Goal: Transaction & Acquisition: Obtain resource

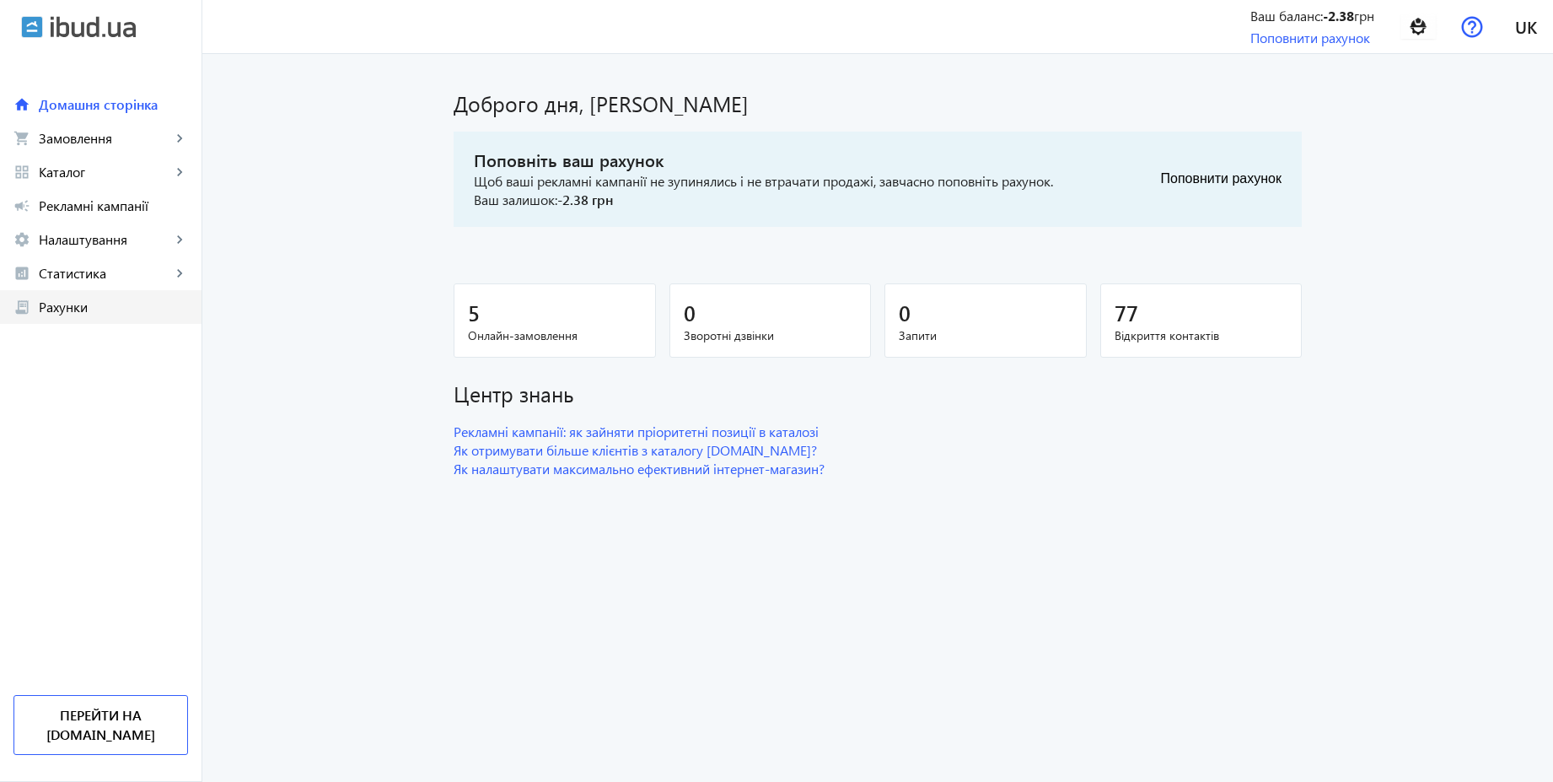
click at [108, 305] on span "Рахунки" at bounding box center [113, 307] width 149 height 17
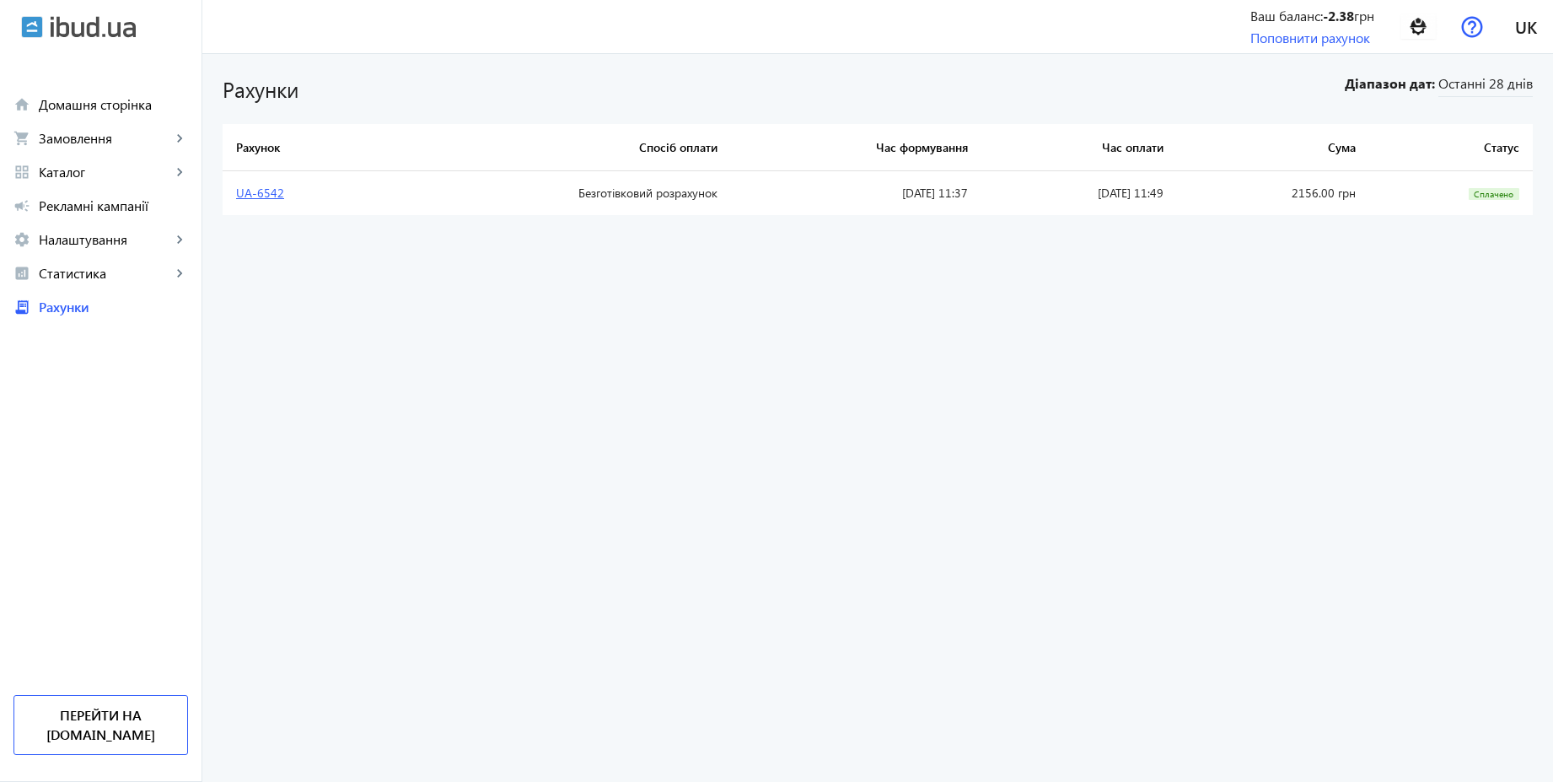
click at [256, 199] on link "UA-6542" at bounding box center [260, 193] width 48 height 16
click at [1338, 41] on link "Поповнити рахунок" at bounding box center [1311, 38] width 120 height 18
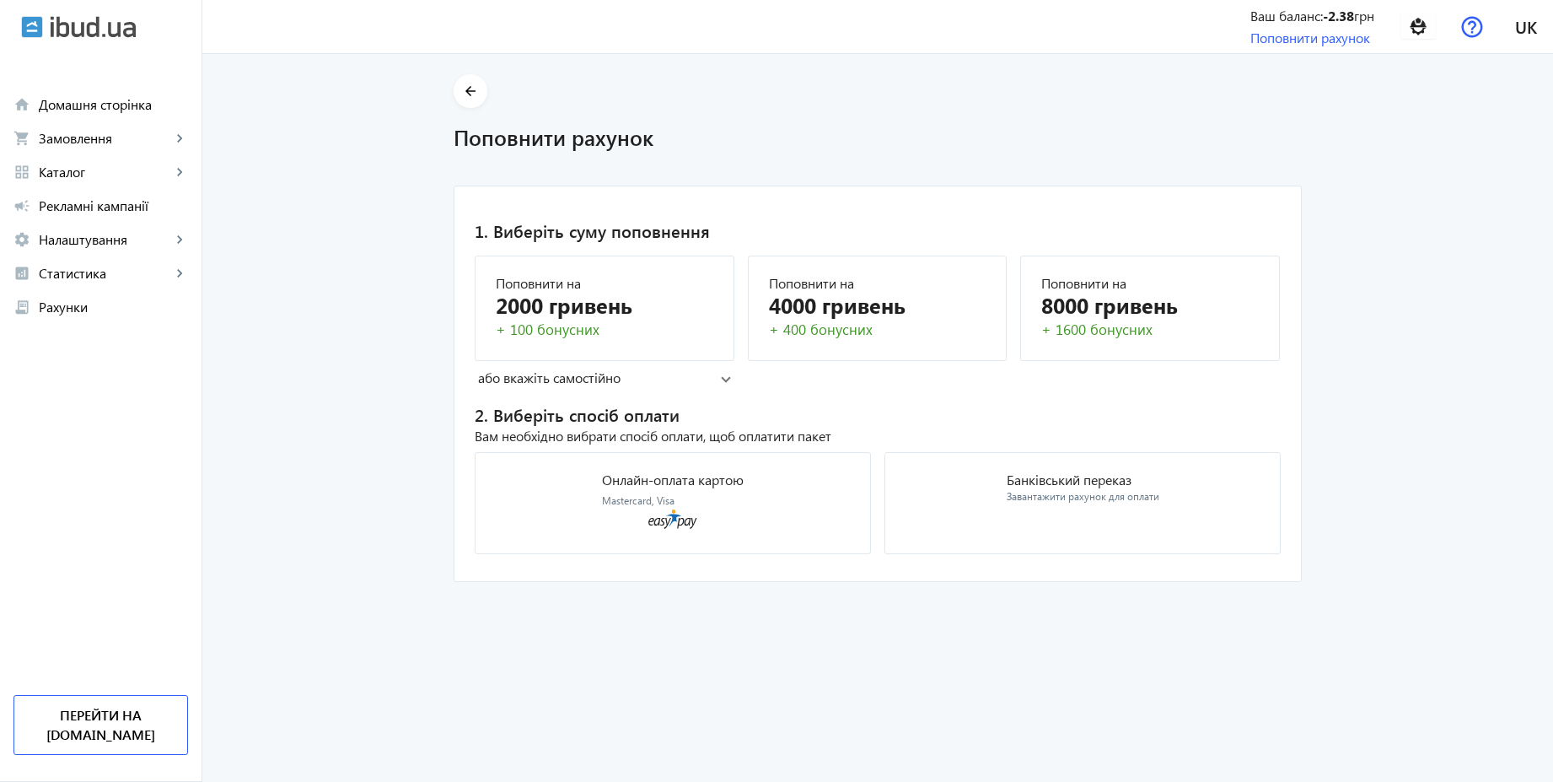
click at [600, 374] on mat-panel-title "або вкажіть самостійно" at bounding box center [599, 378] width 243 height 19
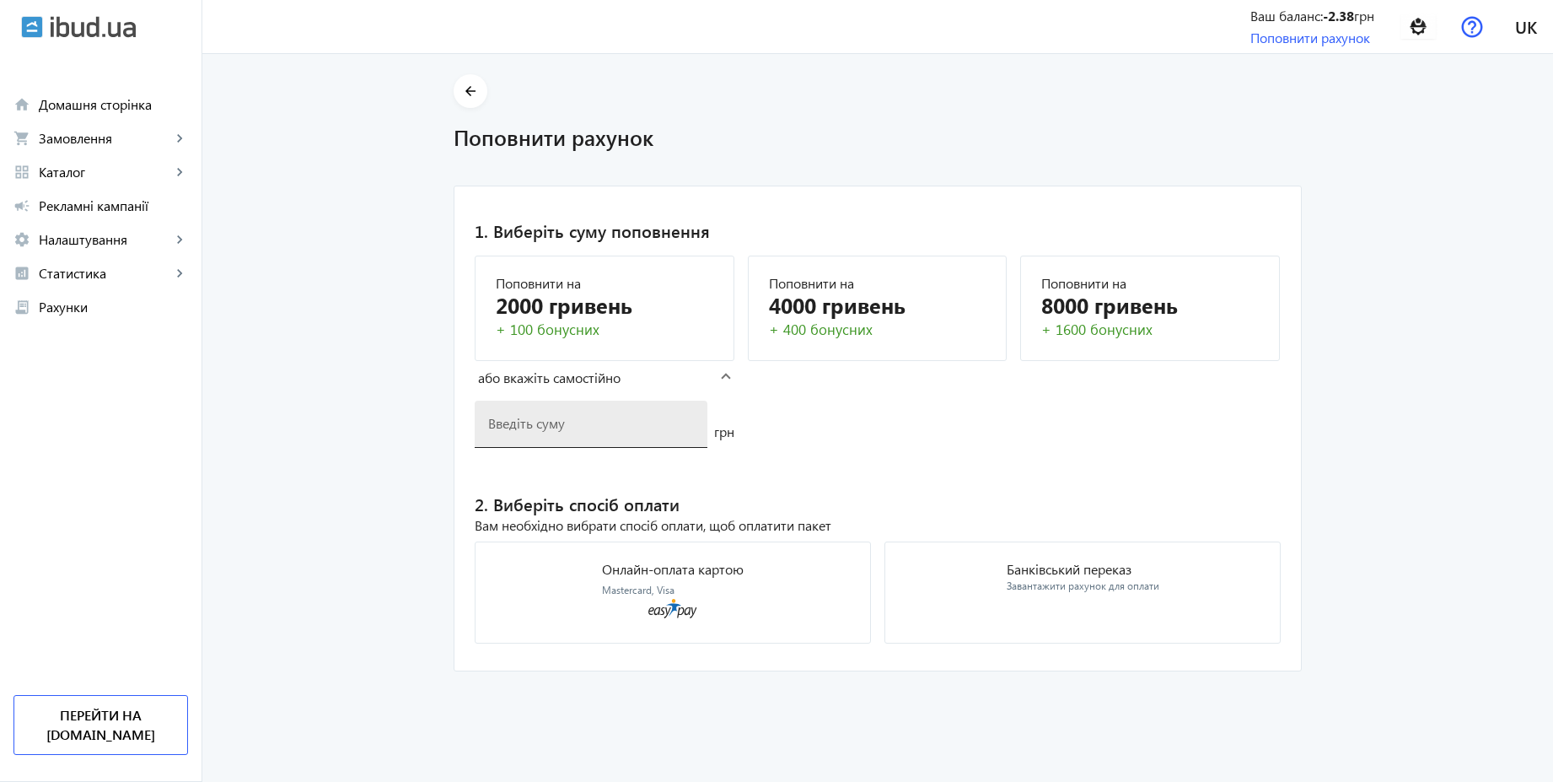
click at [558, 426] on input "number" at bounding box center [591, 423] width 206 height 18
type input "2156"
click at [1101, 563] on p "Банківський переказ" at bounding box center [1083, 569] width 153 height 13
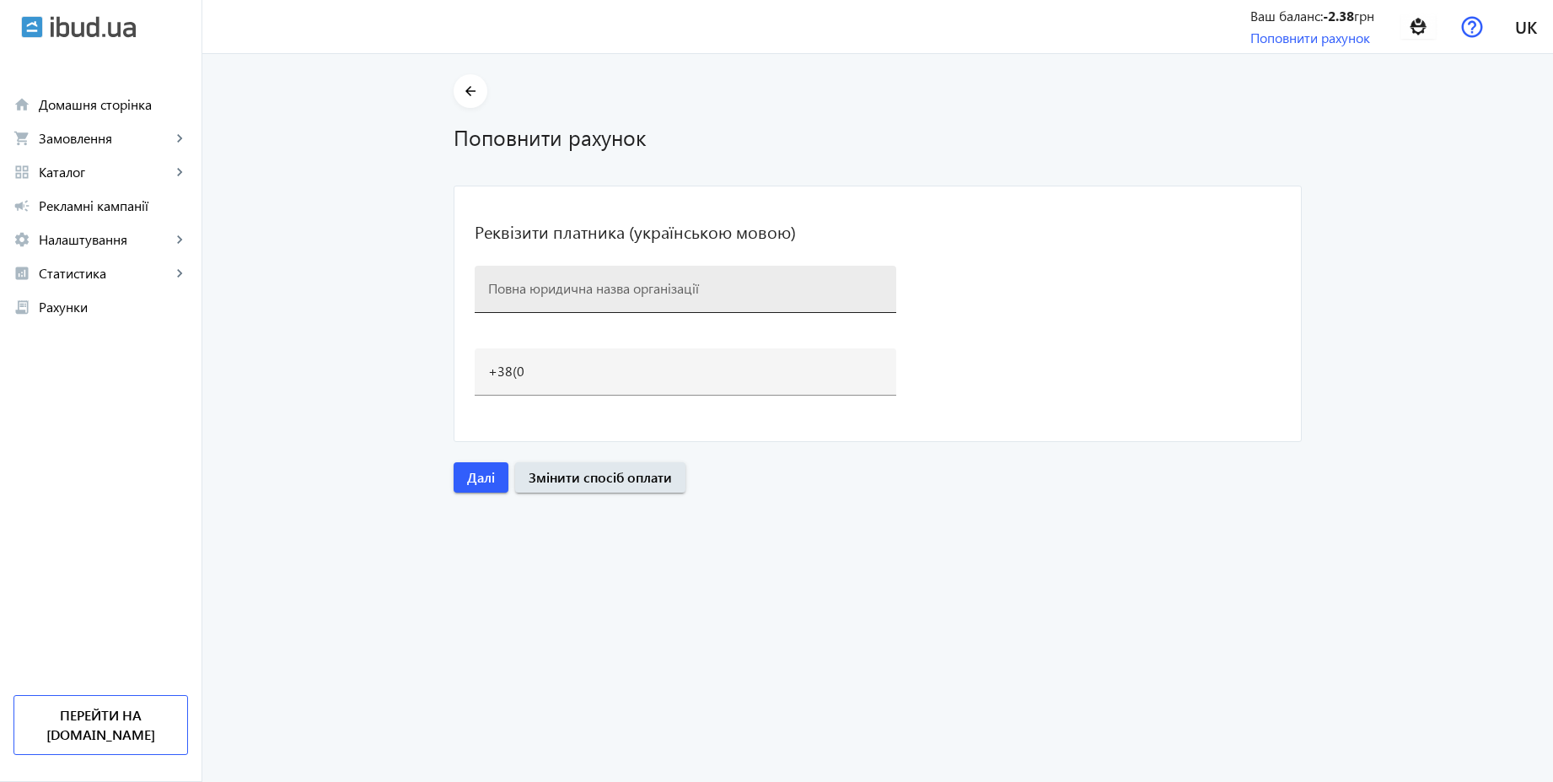
click at [623, 282] on input at bounding box center [685, 288] width 395 height 18
type input "Будсервіс"
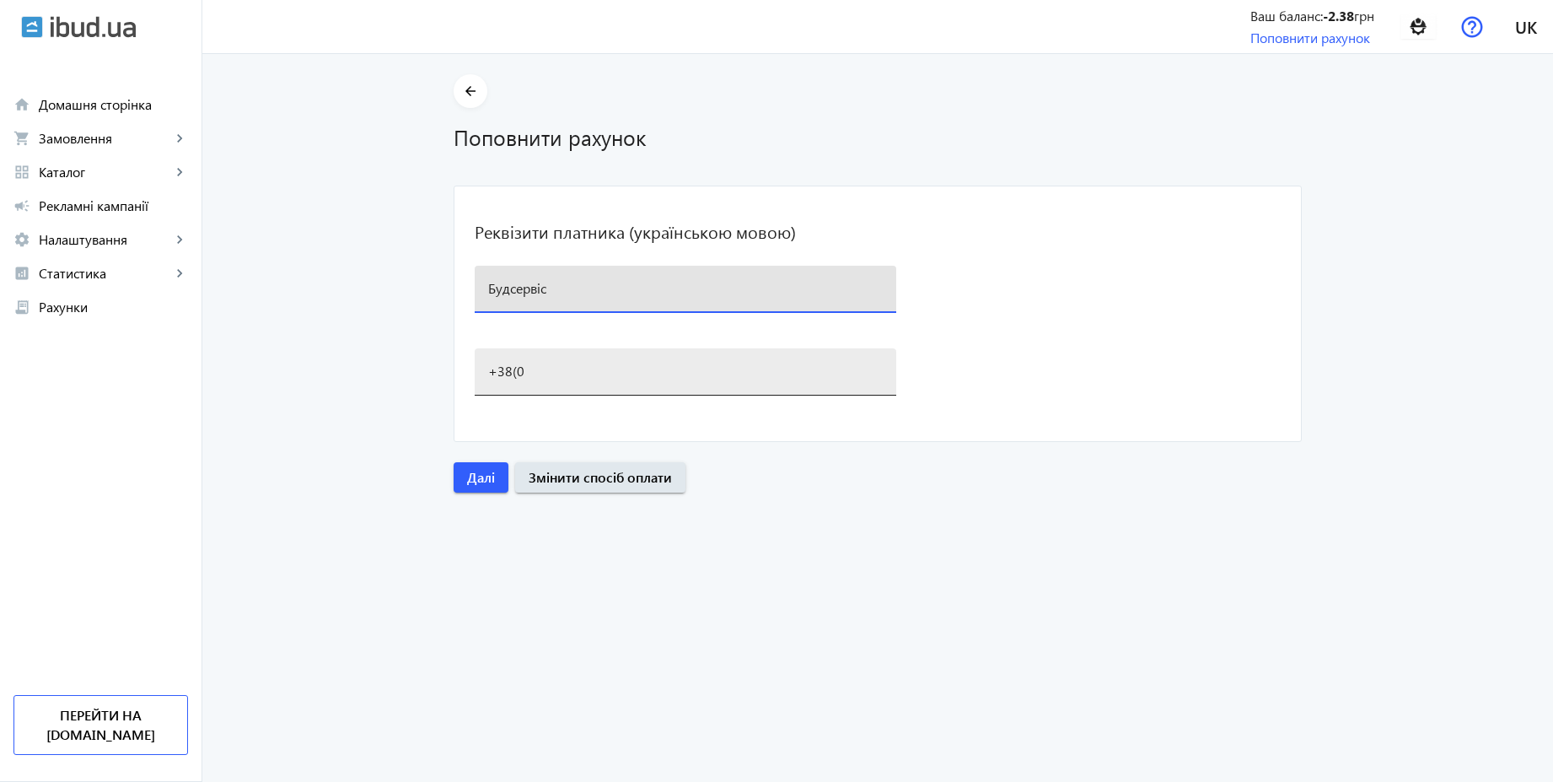
click at [539, 380] on div "+38(0" at bounding box center [685, 371] width 395 height 47
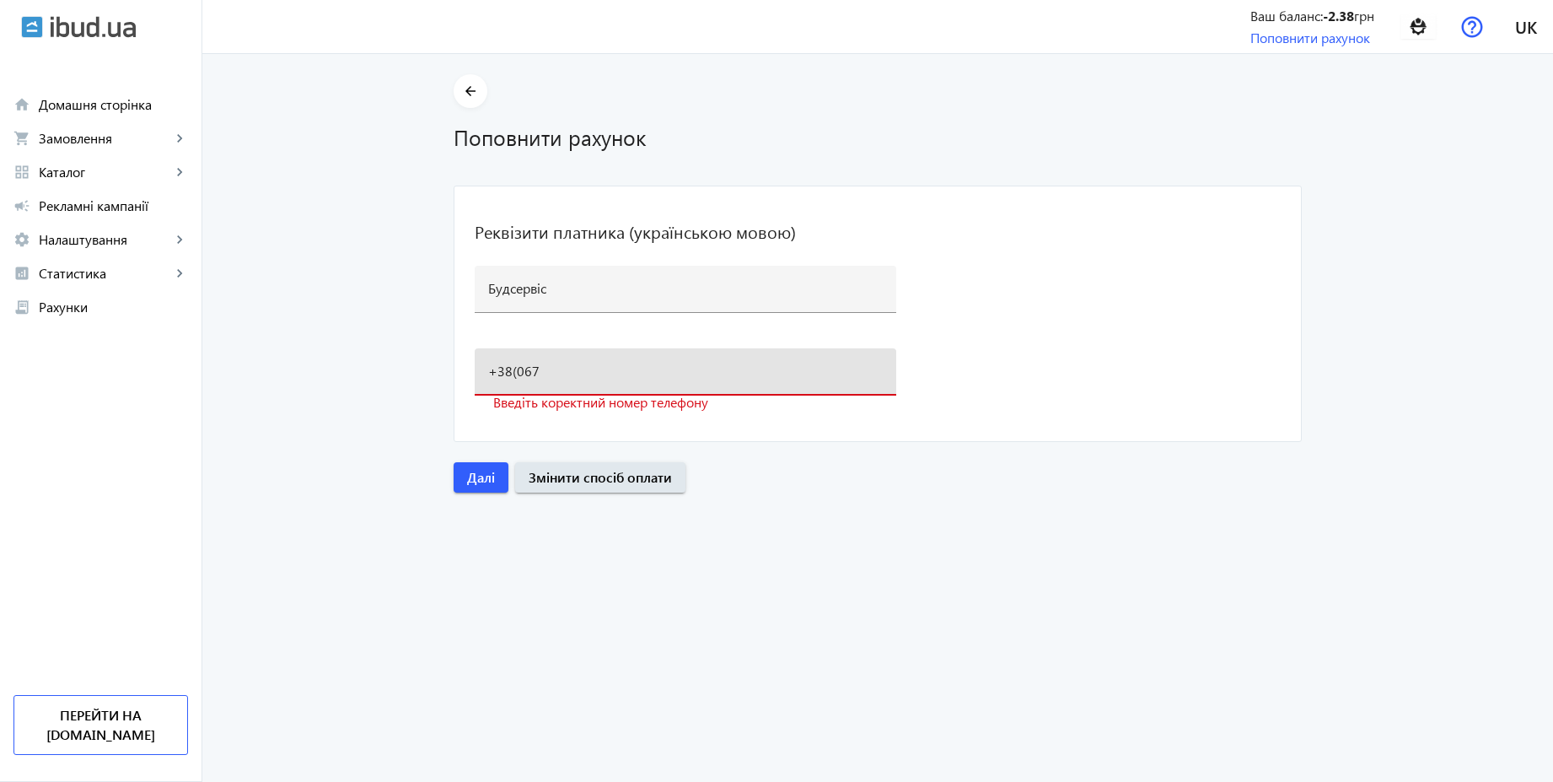
click at [616, 371] on input "+38(067" at bounding box center [685, 371] width 395 height 18
type input "[PHONE_NUMBER]"
click at [479, 479] on span "Далі" at bounding box center [481, 477] width 28 height 19
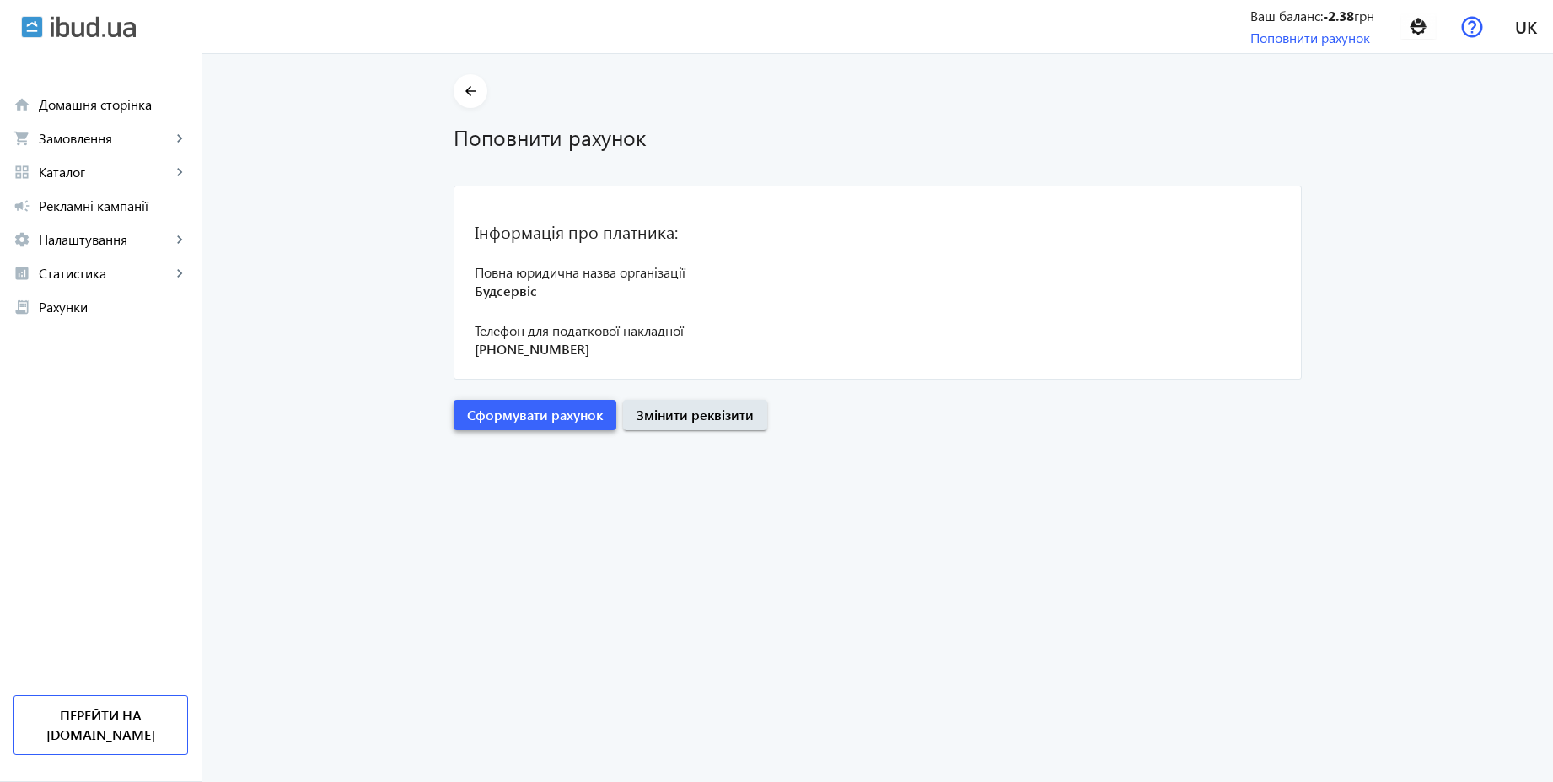
click at [550, 415] on span "Сформувати рахунок" at bounding box center [535, 415] width 136 height 19
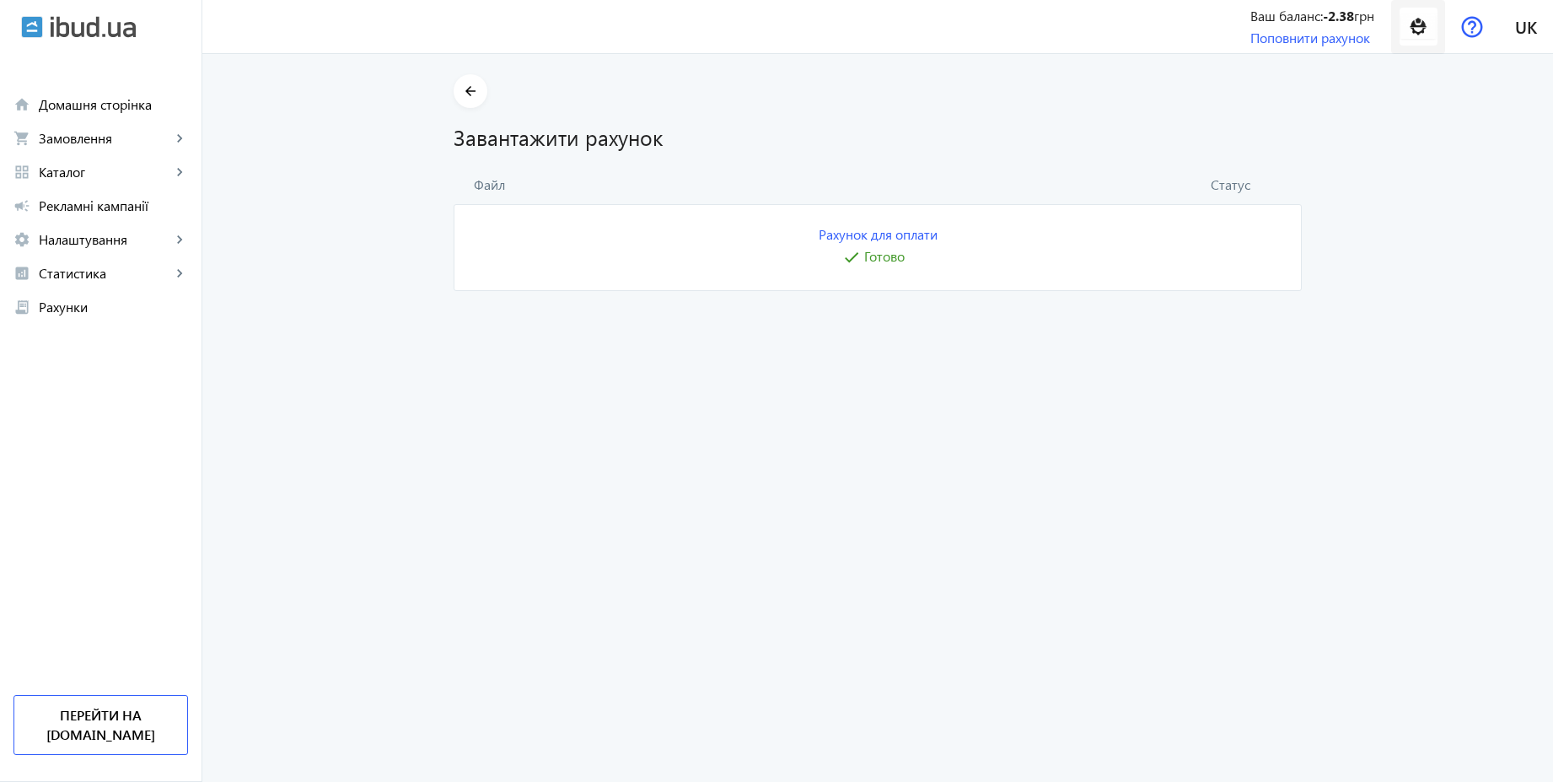
click at [1424, 31] on img at bounding box center [1419, 27] width 38 height 38
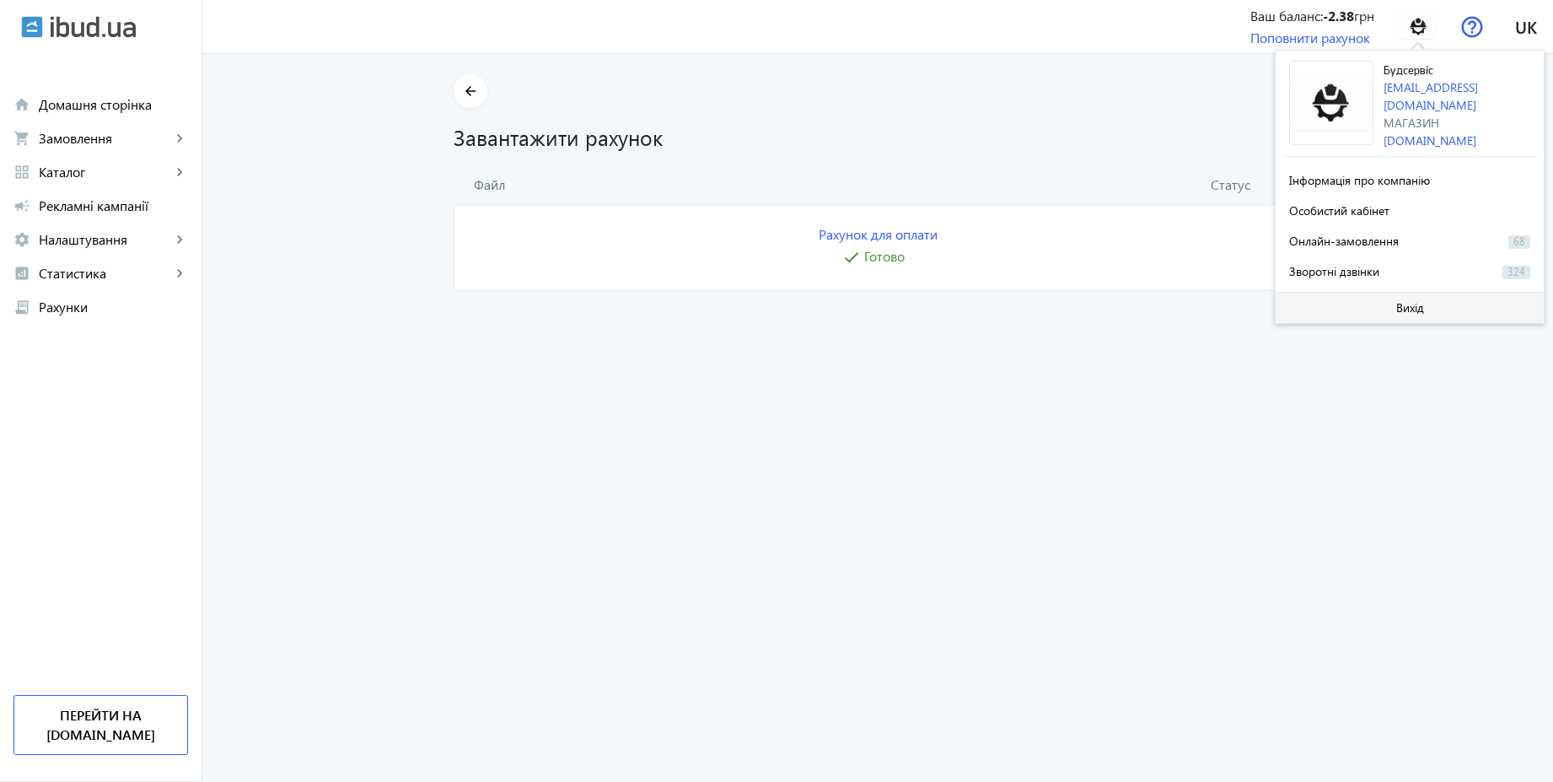
click at [1398, 301] on span "Вихід" at bounding box center [1411, 307] width 28 height 13
